Goal: Task Accomplishment & Management: Manage account settings

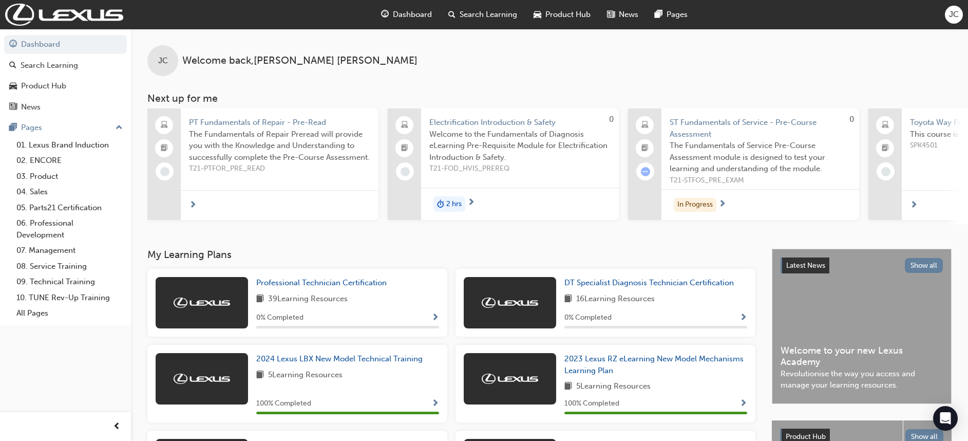
click at [958, 6] on button "JC" at bounding box center [954, 15] width 18 height 18
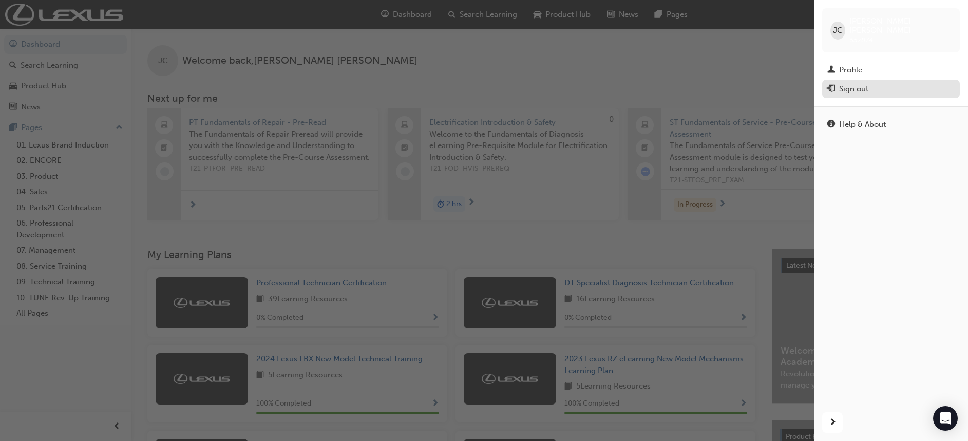
click at [860, 83] on div "Sign out" at bounding box center [853, 89] width 29 height 12
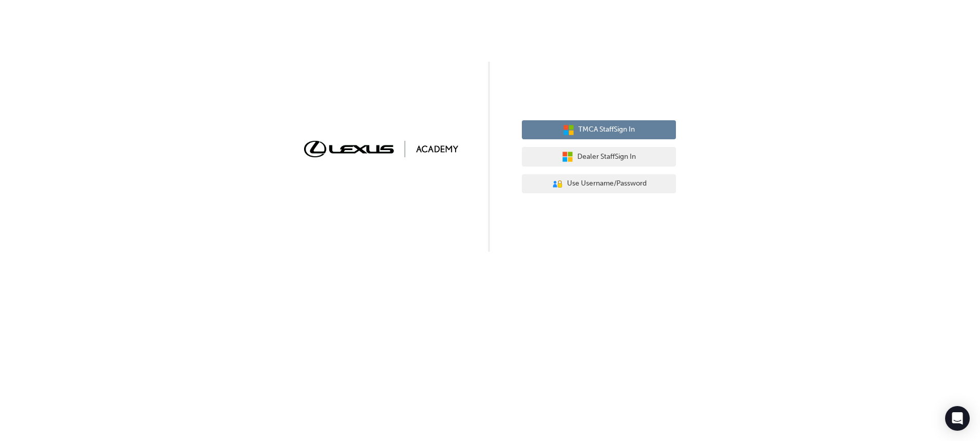
click at [605, 130] on span "TMCA Staff Sign In" at bounding box center [606, 130] width 56 height 12
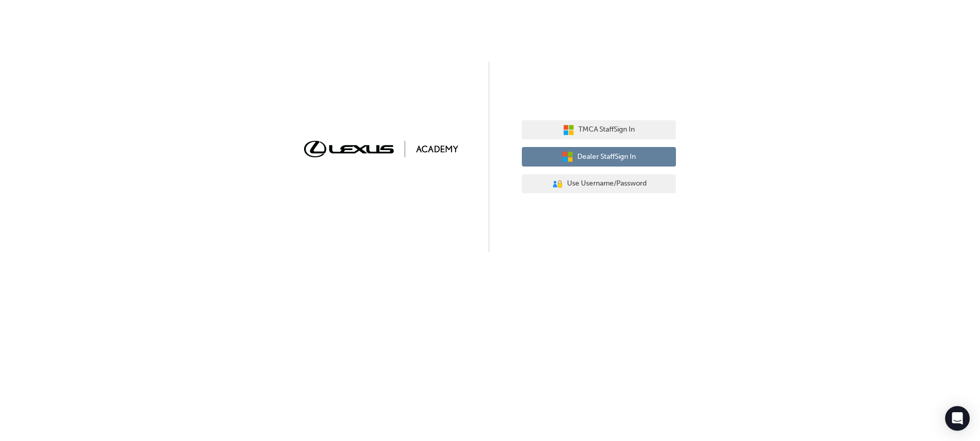
click at [608, 157] on span "Dealer Staff Sign In" at bounding box center [606, 157] width 59 height 12
